Goal: Find specific page/section: Find specific page/section

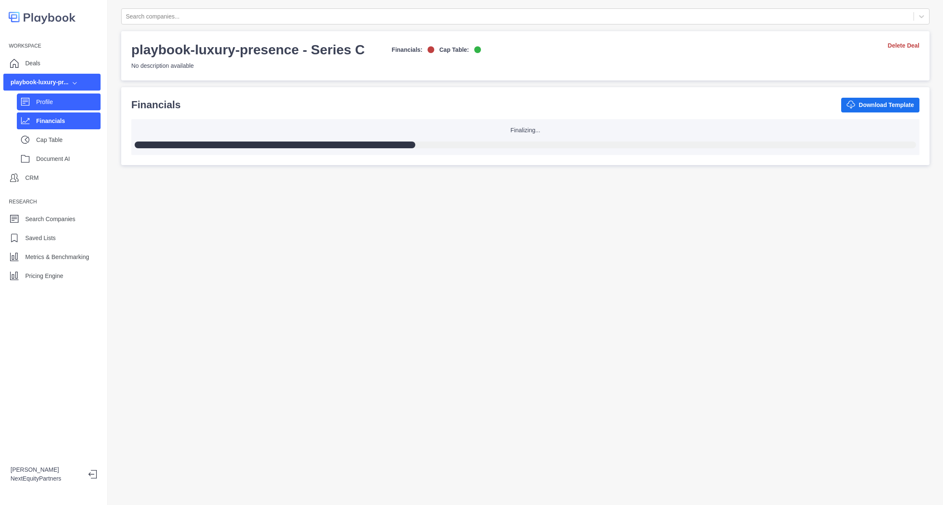
click at [43, 102] on p "Profile" at bounding box center [68, 102] width 64 height 9
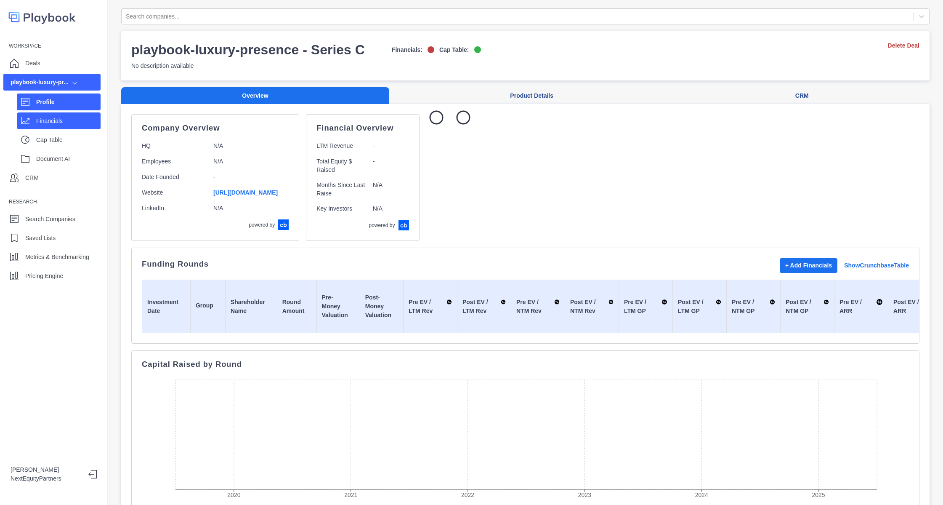
click at [62, 114] on div "Financials" at bounding box center [59, 120] width 84 height 17
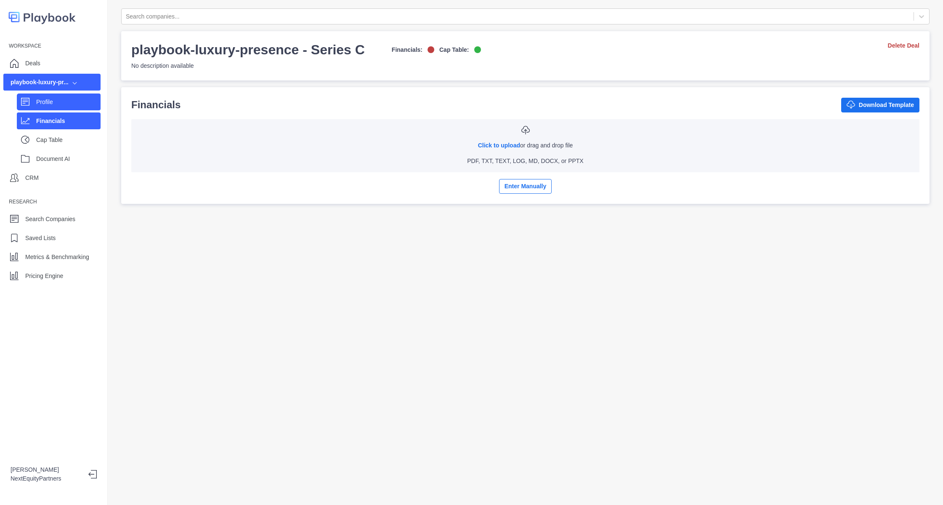
click at [55, 107] on div "Profile" at bounding box center [59, 101] width 84 height 17
click at [53, 104] on p "Profile" at bounding box center [68, 102] width 64 height 9
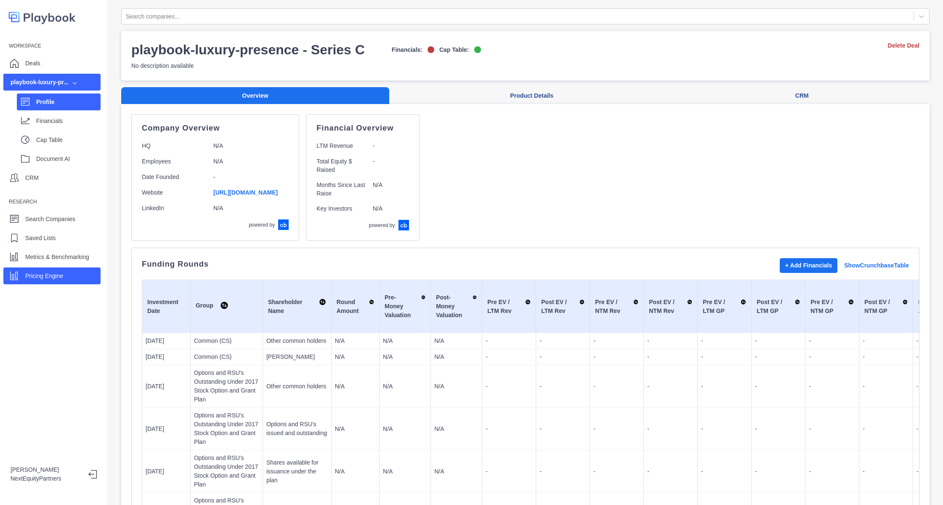
click at [53, 270] on div "Pricing Engine" at bounding box center [44, 275] width 38 height 13
